Goal: Task Accomplishment & Management: Manage account settings

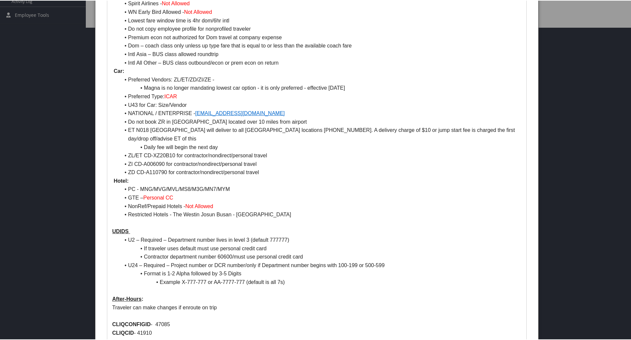
scroll to position [321, 0]
